Goal: Navigation & Orientation: Understand site structure

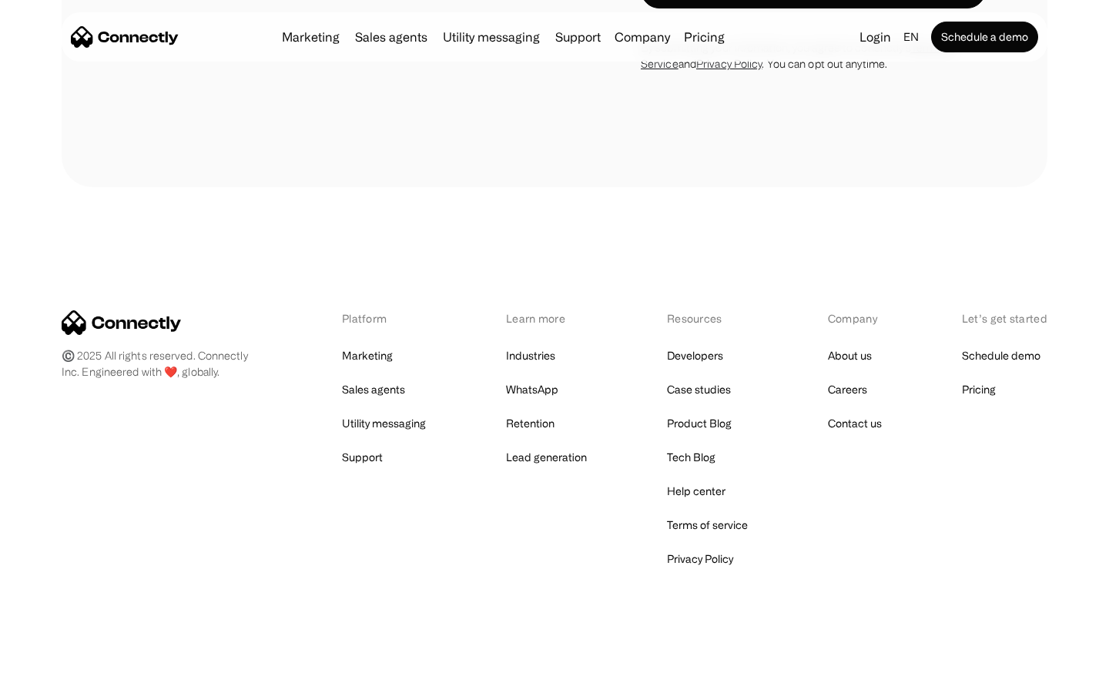
scroll to position [4702, 0]
